Goal: Transaction & Acquisition: Download file/media

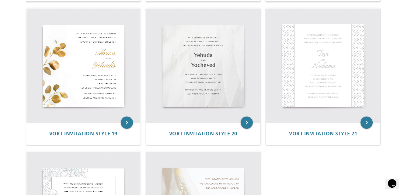
scroll to position [989, 0]
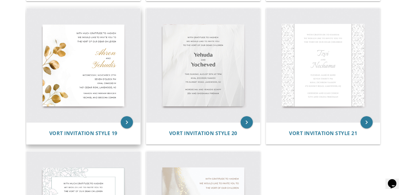
click at [80, 77] on img at bounding box center [83, 65] width 114 height 114
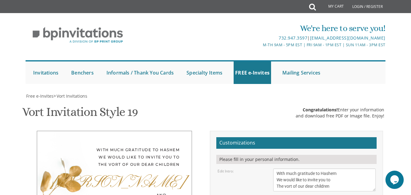
scroll to position [147, 0]
drag, startPoint x: 298, startPoint y: 73, endPoint x: 281, endPoint y: 71, distance: 17.5
type textarea "Nossi"
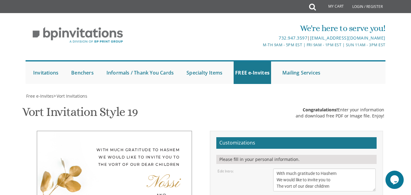
drag, startPoint x: 293, startPoint y: 121, endPoint x: 271, endPoint y: 120, distance: 21.9
type textarea "[DEMOGRAPHIC_DATA]"
select select "70px"
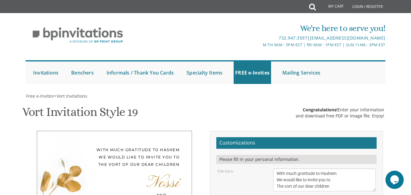
select select "70px"
drag, startPoint x: 298, startPoint y: 137, endPoint x: 274, endPoint y: 136, distance: 23.4
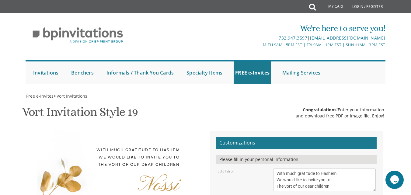
drag, startPoint x: 323, startPoint y: 136, endPoint x: 293, endPoint y: 138, distance: 29.8
drag, startPoint x: 310, startPoint y: 144, endPoint x: 276, endPoint y: 144, distance: 34.0
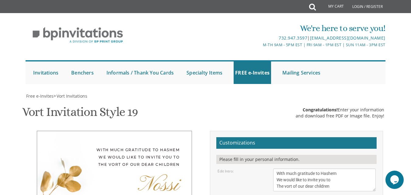
drag, startPoint x: 305, startPoint y: 144, endPoint x: 277, endPoint y: 144, distance: 27.1
drag, startPoint x: 338, startPoint y: 152, endPoint x: 274, endPoint y: 153, distance: 63.8
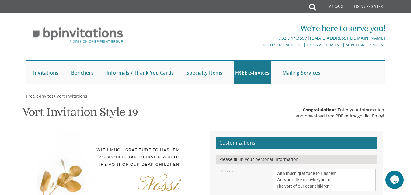
type textarea "[DATE] 1:00- 3:30 PM Yeshivas [PERSON_NAME] | [PERSON_NAME][GEOGRAPHIC_DATA][PE…"
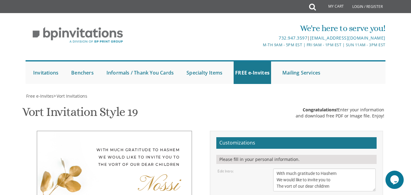
drag, startPoint x: 280, startPoint y: 170, endPoint x: 276, endPoint y: 172, distance: 4.5
drag, startPoint x: 330, startPoint y: 180, endPoint x: 271, endPoint y: 181, distance: 59.6
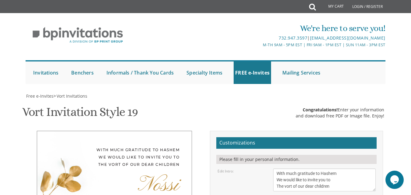
type textarea "[PERSON_NAME] and [PERSON_NAME] [PERSON_NAME] and [PERSON_NAME]"
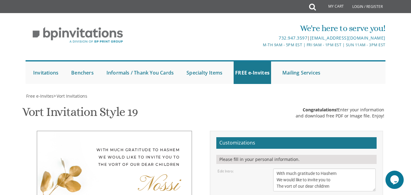
type input "[EMAIL_ADDRESS][DOMAIN_NAME]"
